Goal: Check status: Check status

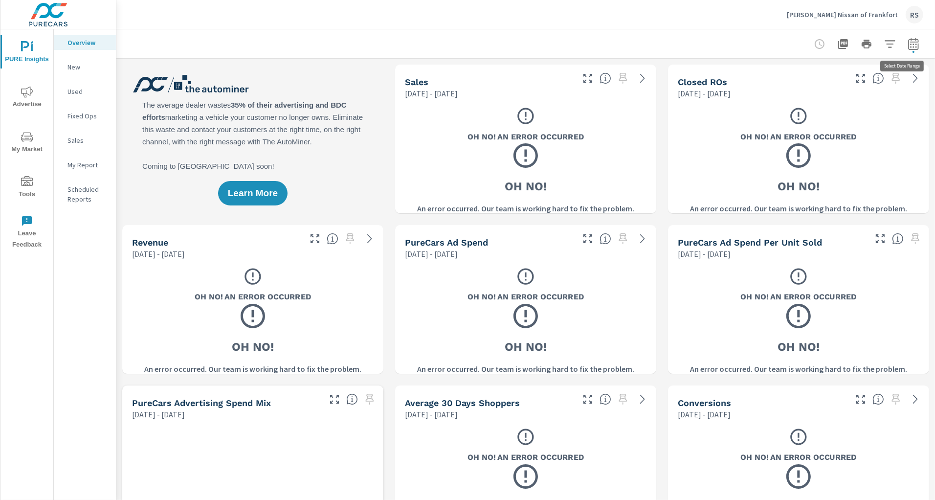
click at [910, 40] on icon "button" at bounding box center [913, 44] width 10 height 12
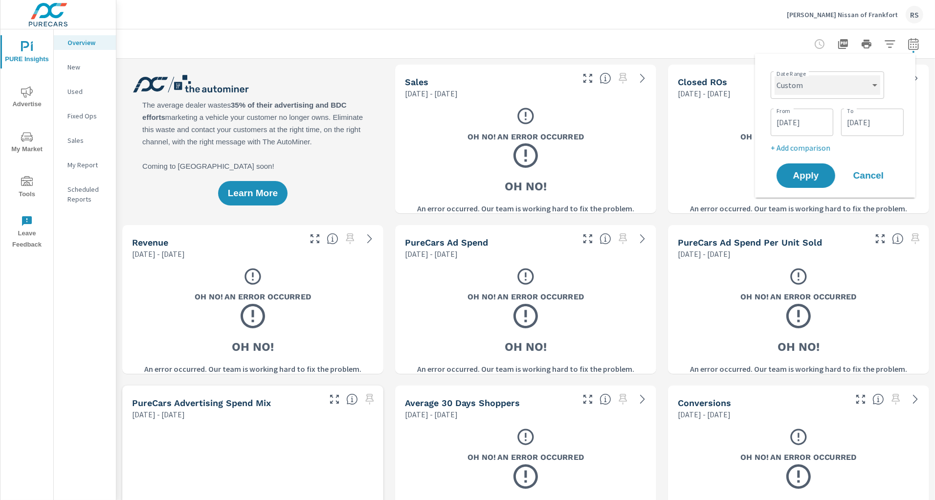
click at [857, 85] on select "Custom Yesterday Last week Last 7 days Last 14 days Last 30 days Last 45 days L…" at bounding box center [828, 85] width 106 height 20
click at [775, 75] on select "Custom Yesterday Last week Last 7 days Last 14 days Last 30 days Last 45 days L…" at bounding box center [828, 85] width 106 height 20
select select "Last month"
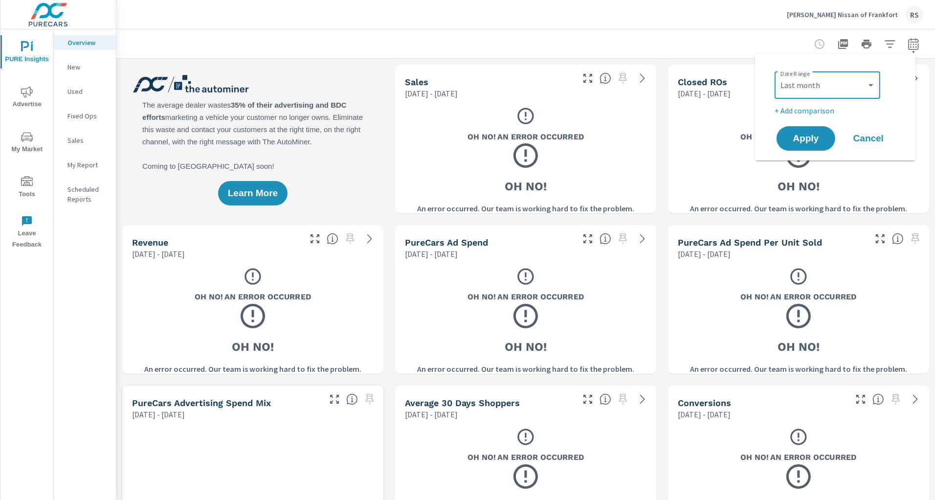
click at [819, 109] on p "+ Add comparison" at bounding box center [837, 111] width 125 height 12
select select "Previous period"
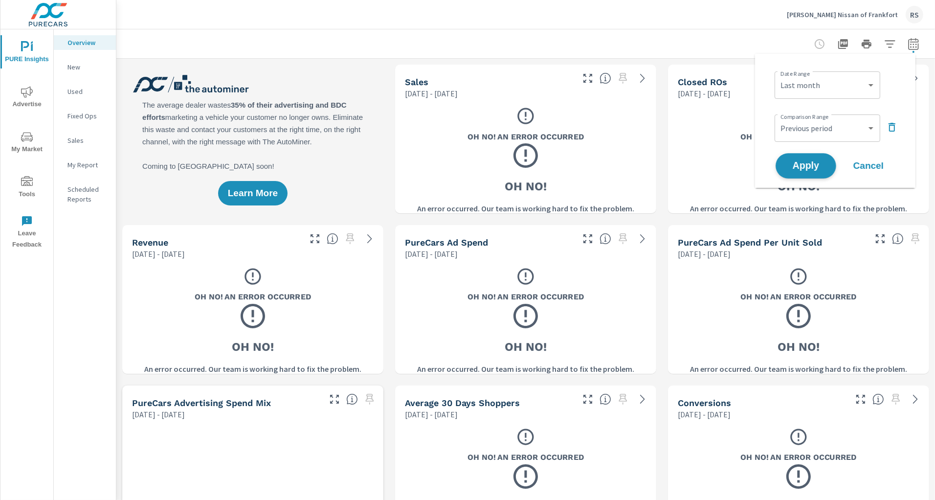
click at [821, 162] on span "Apply" at bounding box center [806, 165] width 40 height 9
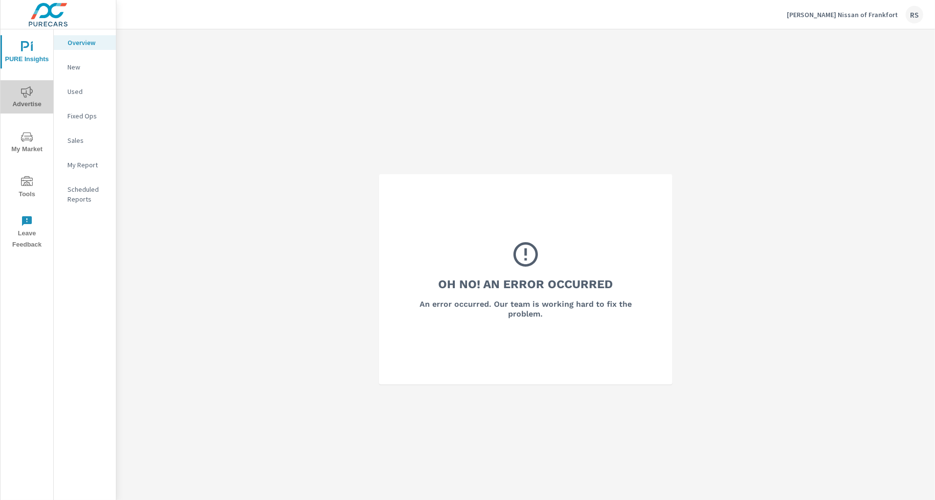
click at [33, 97] on span "Advertise" at bounding box center [26, 98] width 47 height 24
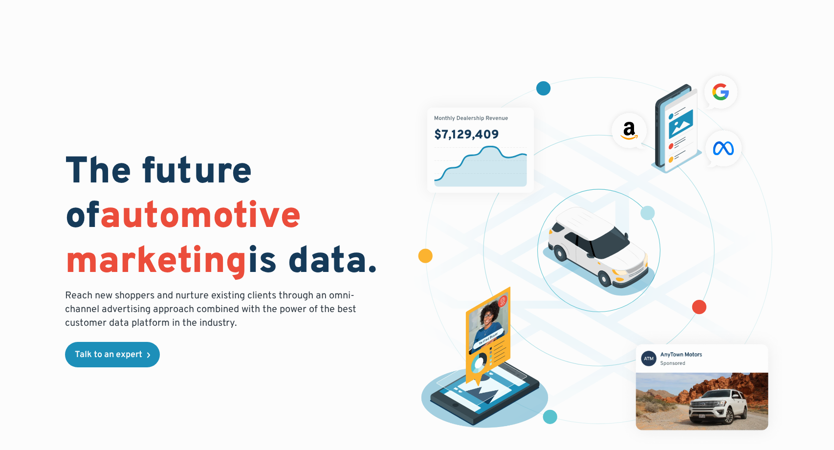
drag, startPoint x: 837, startPoint y: 19, endPoint x: 790, endPoint y: -61, distance: 92.9
click at [790, 0] on html "Meet with the PureCars Team at Digital Dealer | [DATE] - [DATE] | [GEOGRAPHIC_D…" at bounding box center [417, 225] width 834 height 450
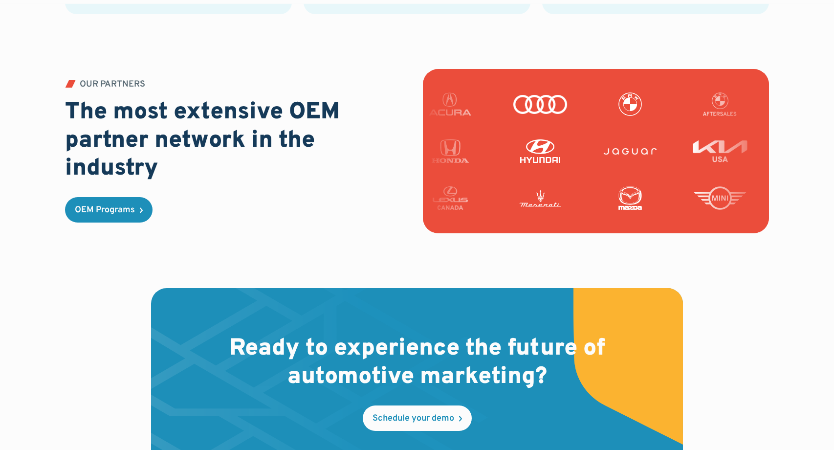
scroll to position [2969, 0]
